Goal: Register for event/course

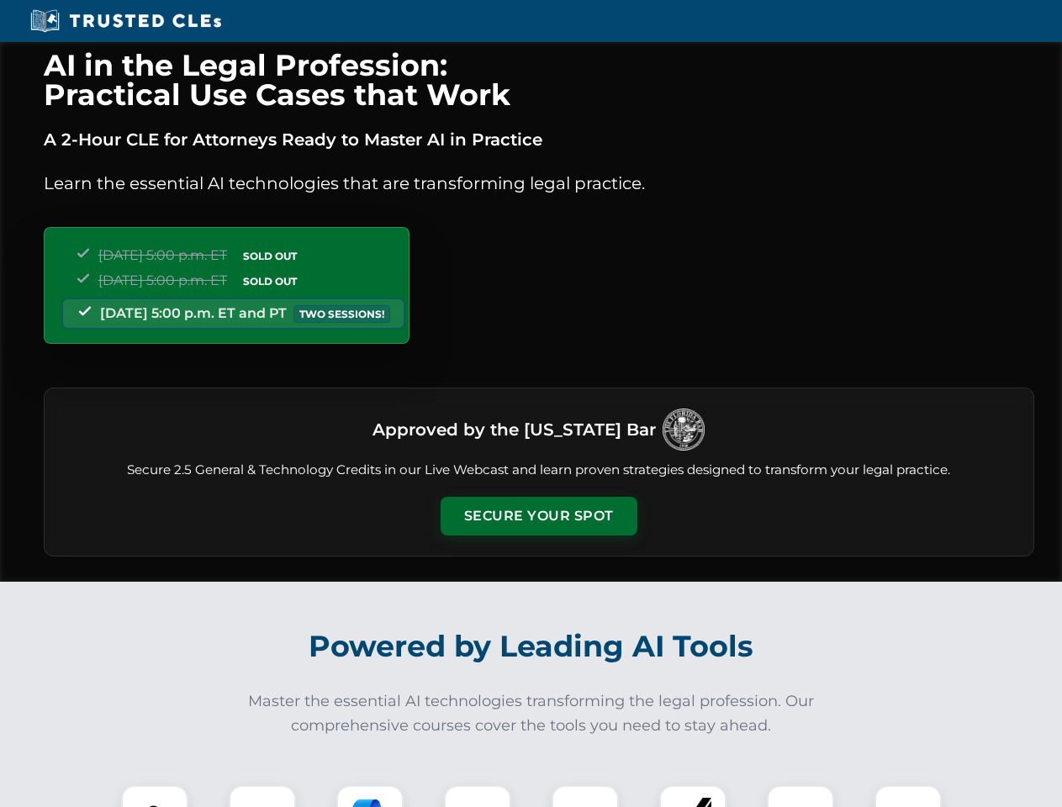
click at [538, 516] on button "Secure Your Spot" at bounding box center [539, 516] width 197 height 39
click at [155, 796] on img at bounding box center [154, 819] width 49 height 49
click at [262, 796] on div at bounding box center [262, 818] width 67 height 67
